Goal: Information Seeking & Learning: Learn about a topic

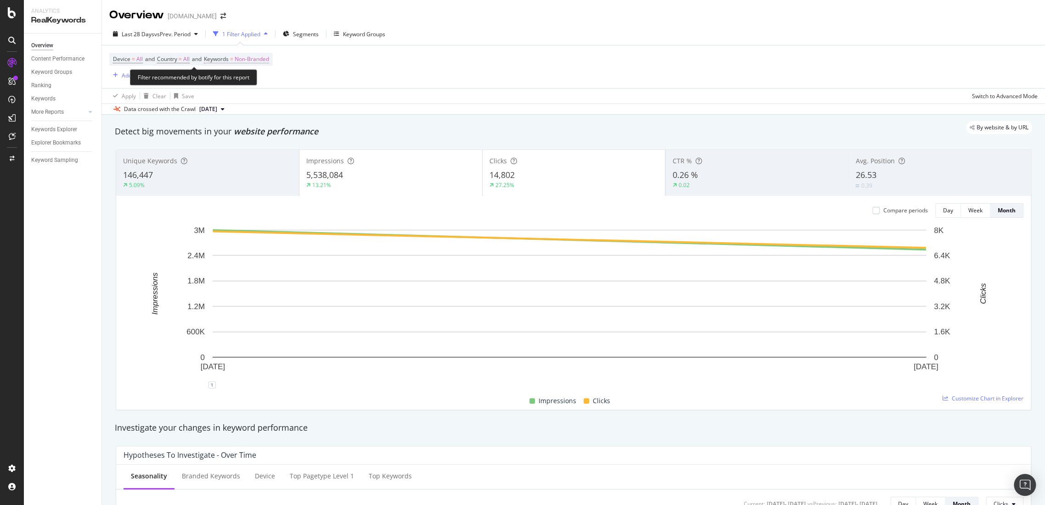
click at [248, 56] on span "Non-Branded" at bounding box center [252, 59] width 34 height 13
click at [246, 79] on span "Non-Branded" at bounding box center [236, 81] width 38 height 8
click at [239, 151] on span "All" at bounding box center [272, 152] width 94 height 8
click at [307, 98] on div "Apply" at bounding box center [311, 100] width 14 height 8
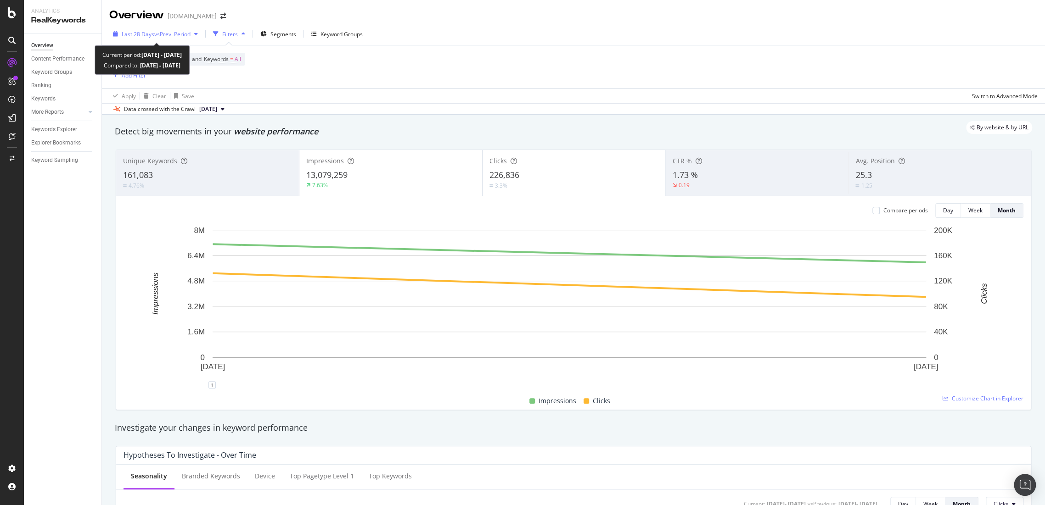
click at [188, 39] on div "Last 28 Days vs Prev. Period" at bounding box center [155, 34] width 92 height 14
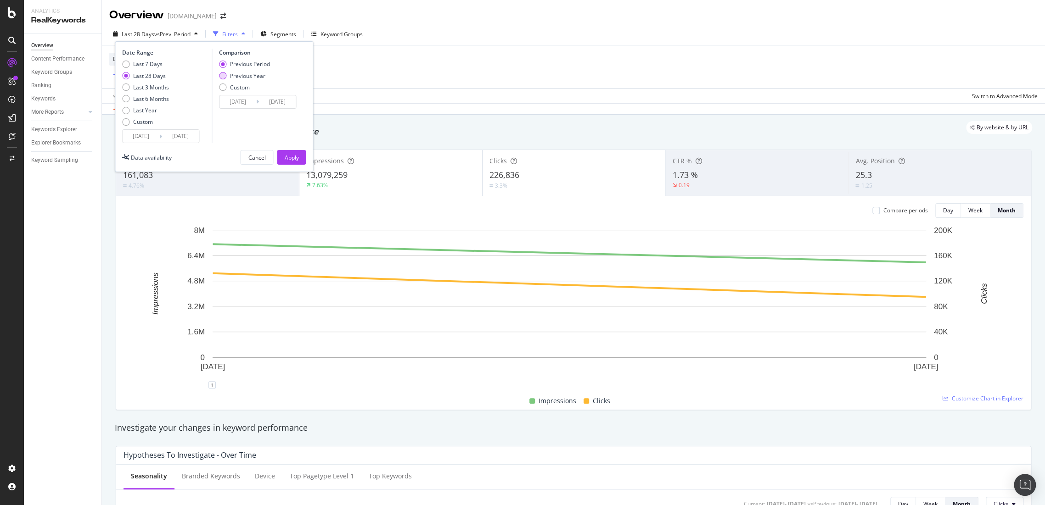
click at [231, 79] on div "Previous Year" at bounding box center [247, 76] width 35 height 8
type input "[DATE]"
click at [295, 159] on div "Apply" at bounding box center [291, 158] width 14 height 8
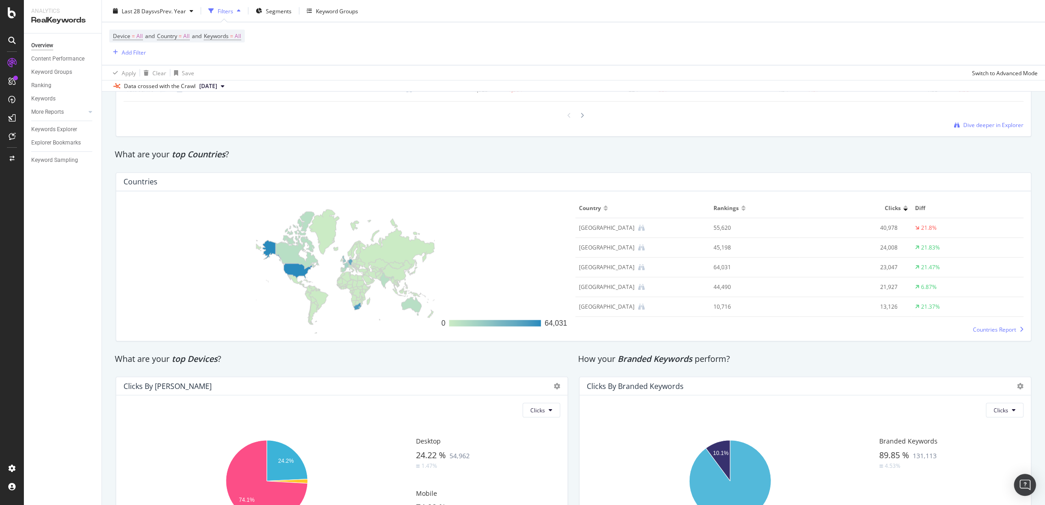
scroll to position [1356, 0]
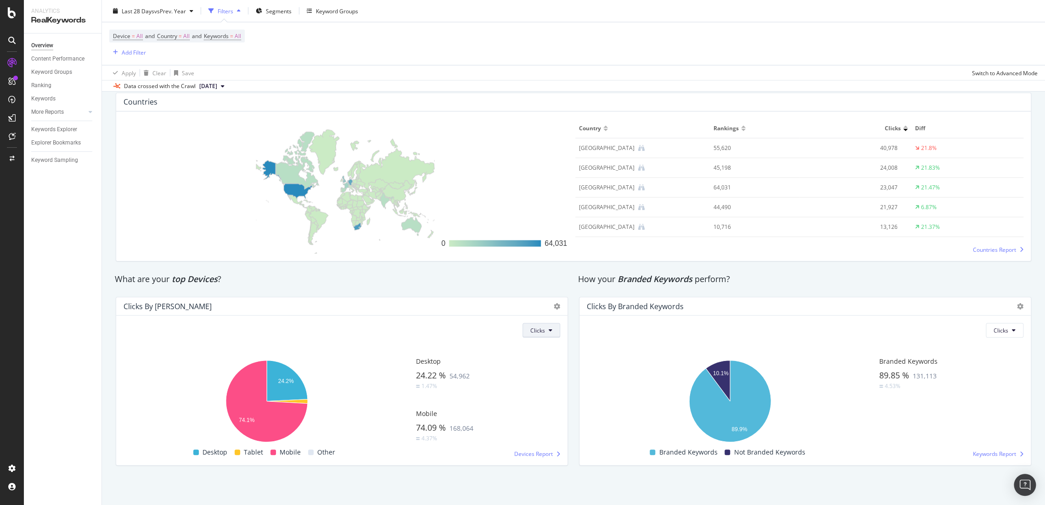
click at [541, 328] on span "Clicks" at bounding box center [537, 331] width 15 height 8
click at [540, 365] on span "Impressions" at bounding box center [542, 366] width 31 height 8
click at [516, 334] on span "Impressions" at bounding box center [529, 331] width 31 height 8
click at [518, 345] on span "Clicks" at bounding box center [526, 349] width 32 height 8
click at [1001, 330] on button "Clicks" at bounding box center [1005, 330] width 38 height 15
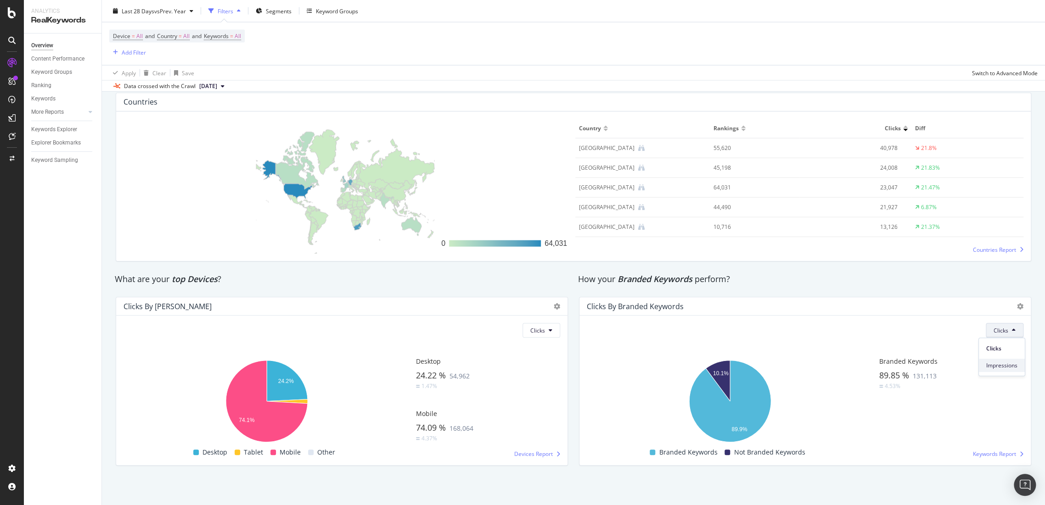
click at [985, 365] on div "Impressions" at bounding box center [1002, 365] width 46 height 13
click at [978, 334] on button "Impressions" at bounding box center [996, 330] width 54 height 15
click at [977, 349] on span "Clicks" at bounding box center [985, 349] width 32 height 8
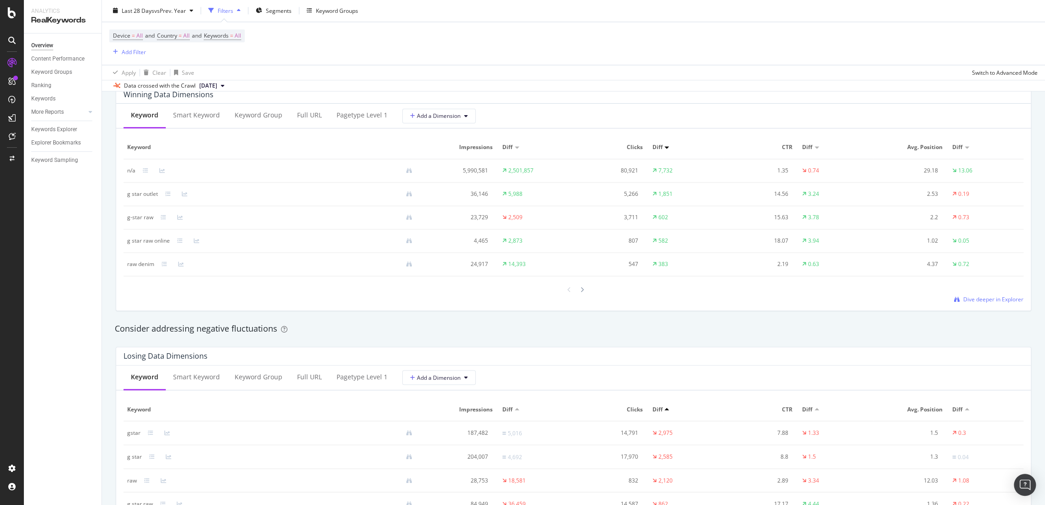
scroll to position [0, 0]
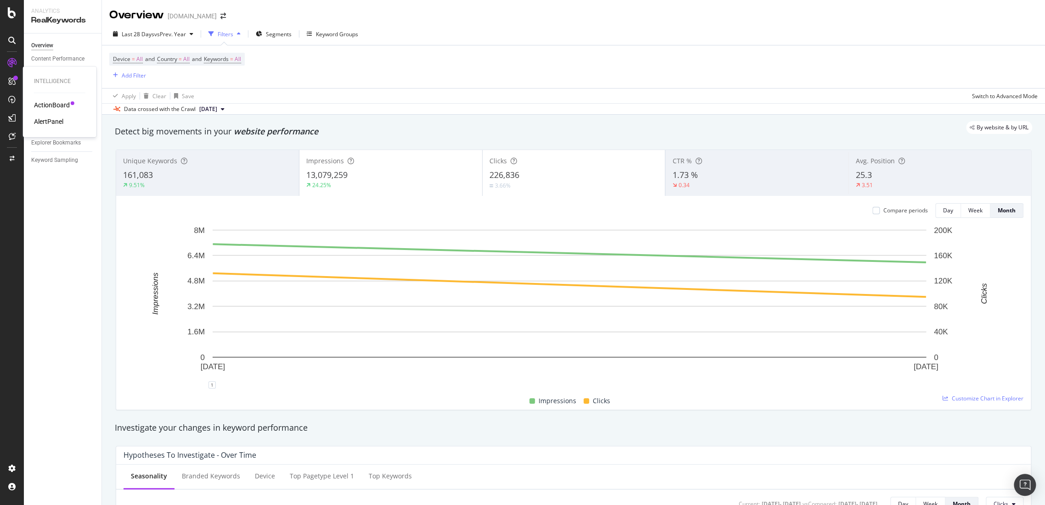
click at [51, 102] on div "ActionBoard" at bounding box center [52, 105] width 36 height 9
